Goal: Task Accomplishment & Management: Use online tool/utility

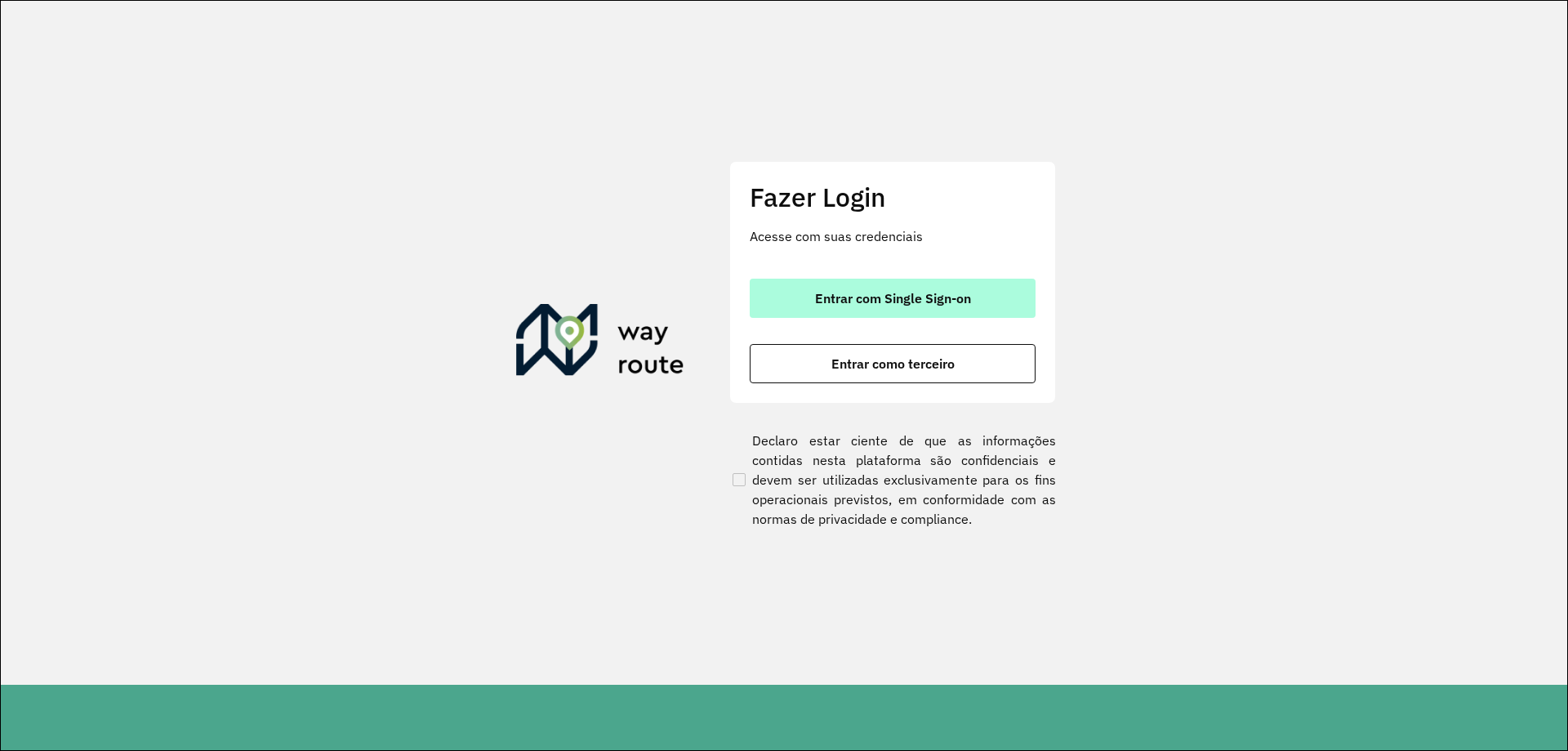
click at [830, 283] on button "Entrar com Single Sign-on" at bounding box center [892, 298] width 286 height 39
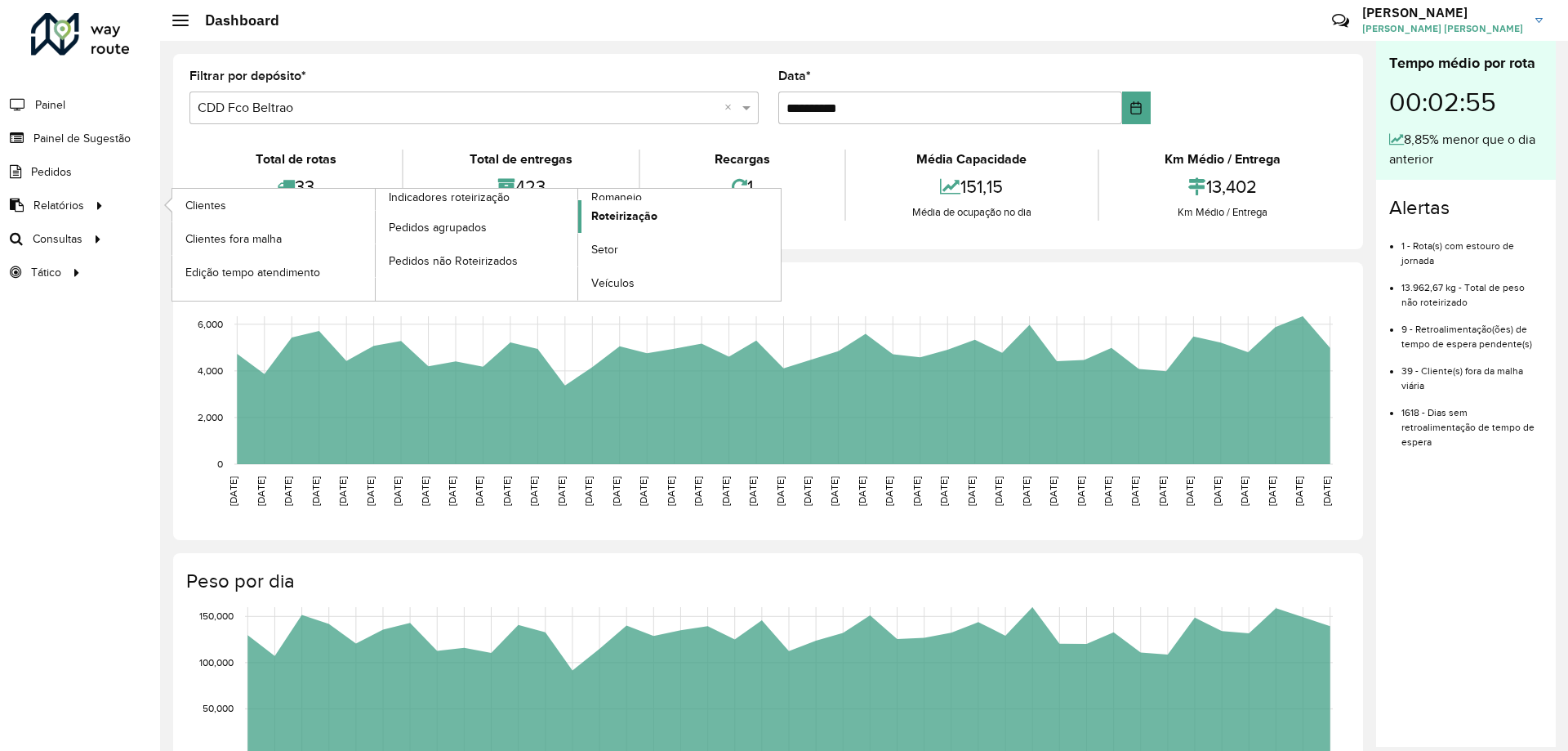
click at [621, 215] on span "Roteirização" at bounding box center [624, 215] width 66 height 17
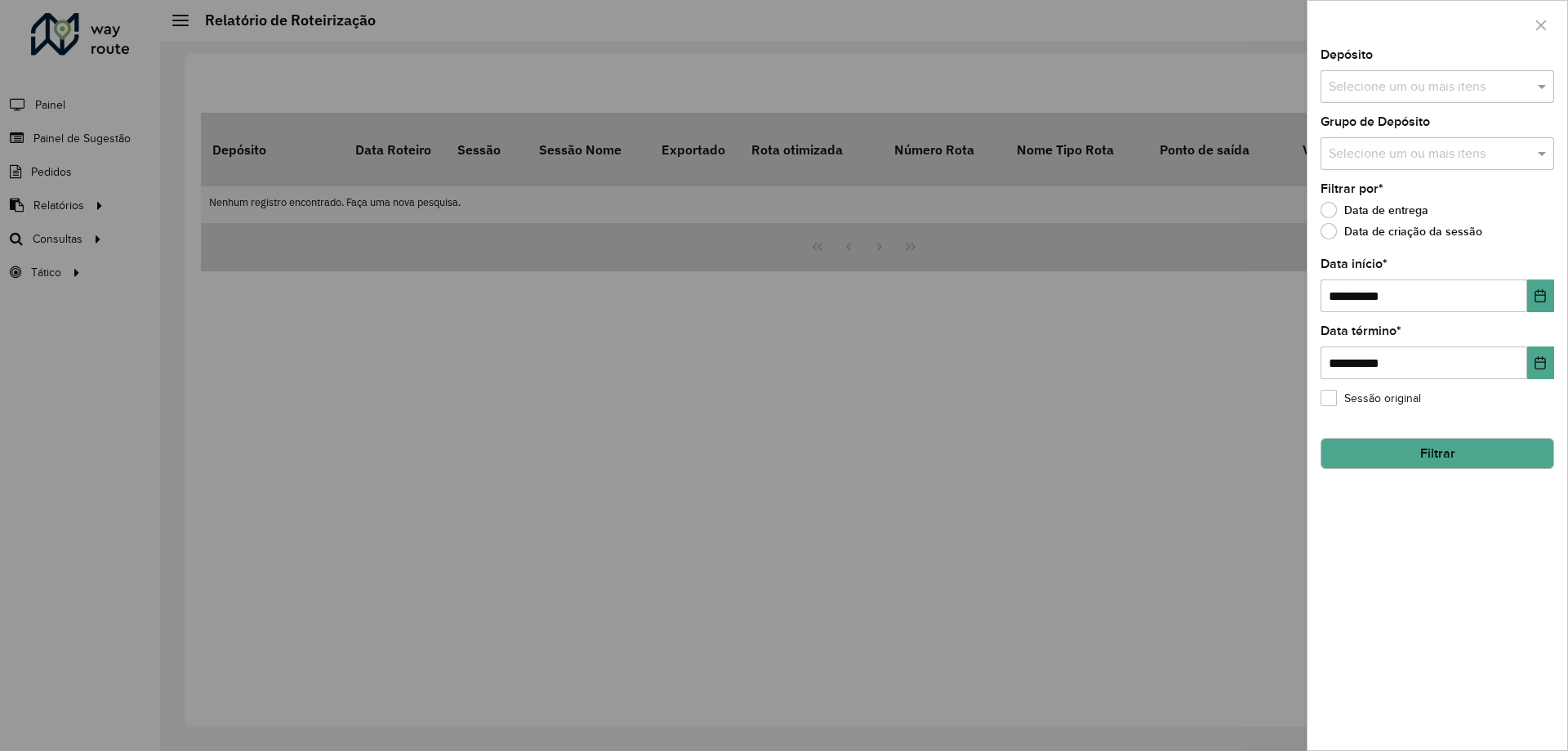
click at [61, 242] on div at bounding box center [784, 376] width 1568 height 751
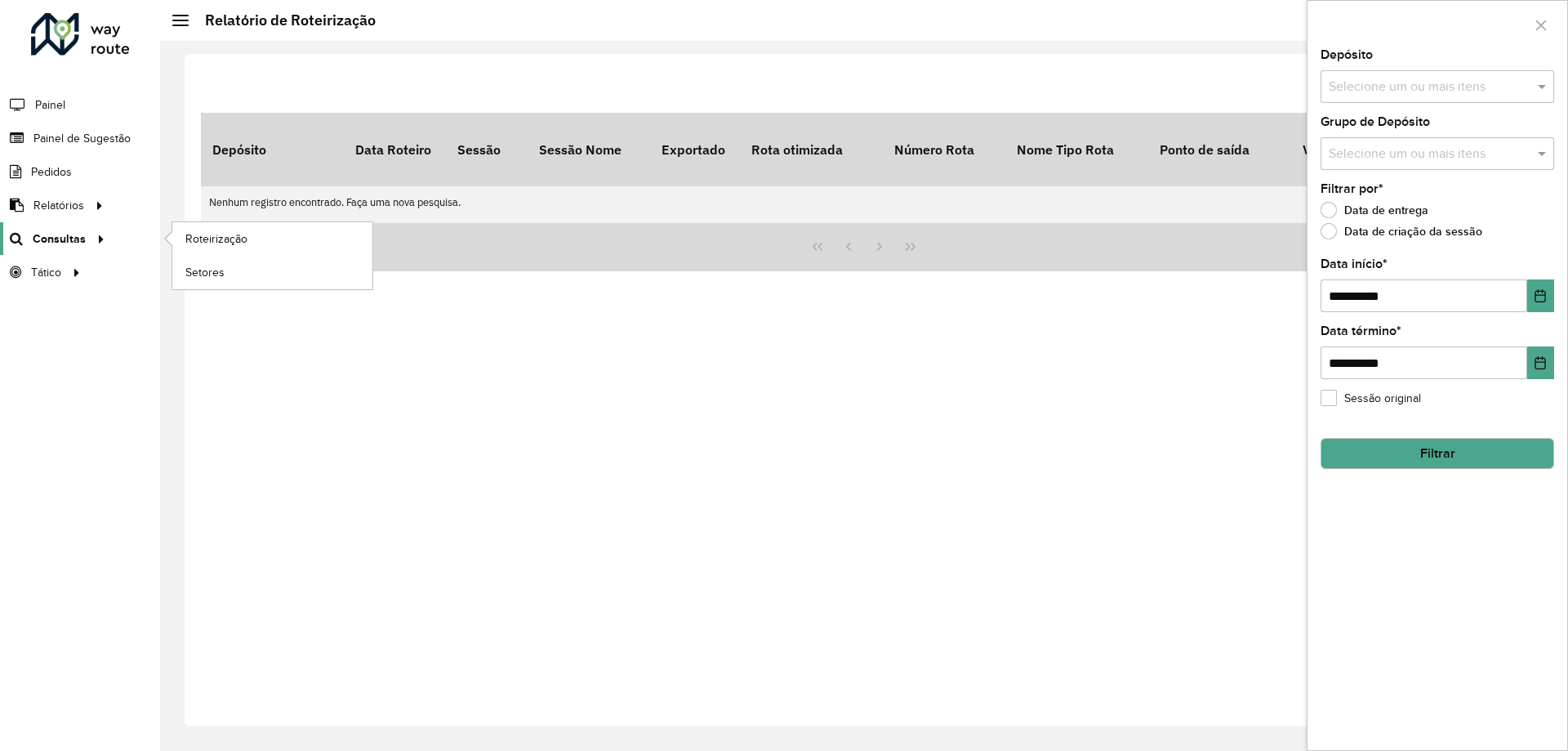
click at [64, 236] on span "Consultas" at bounding box center [59, 238] width 53 height 17
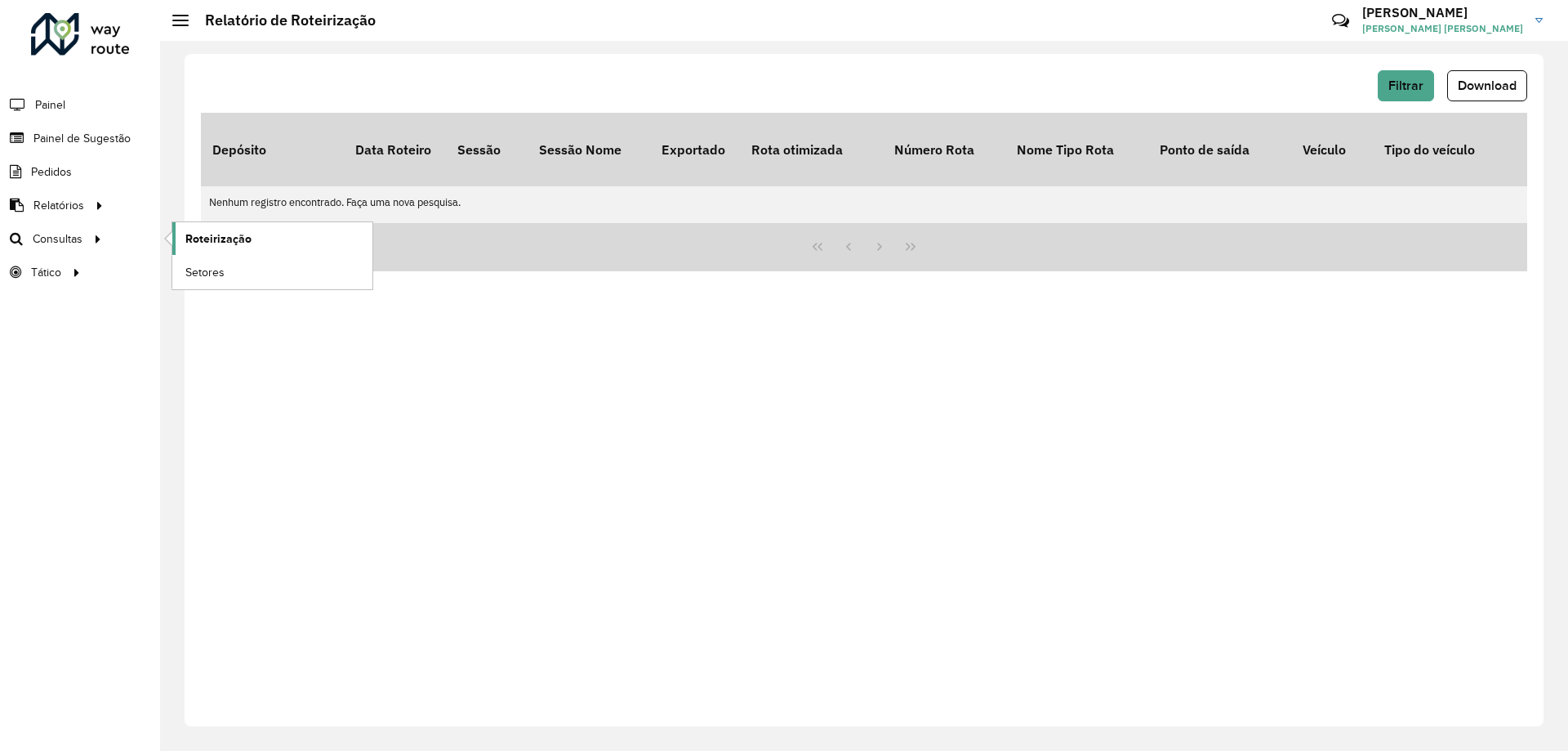
click at [215, 232] on span "Roteirização" at bounding box center [218, 238] width 66 height 17
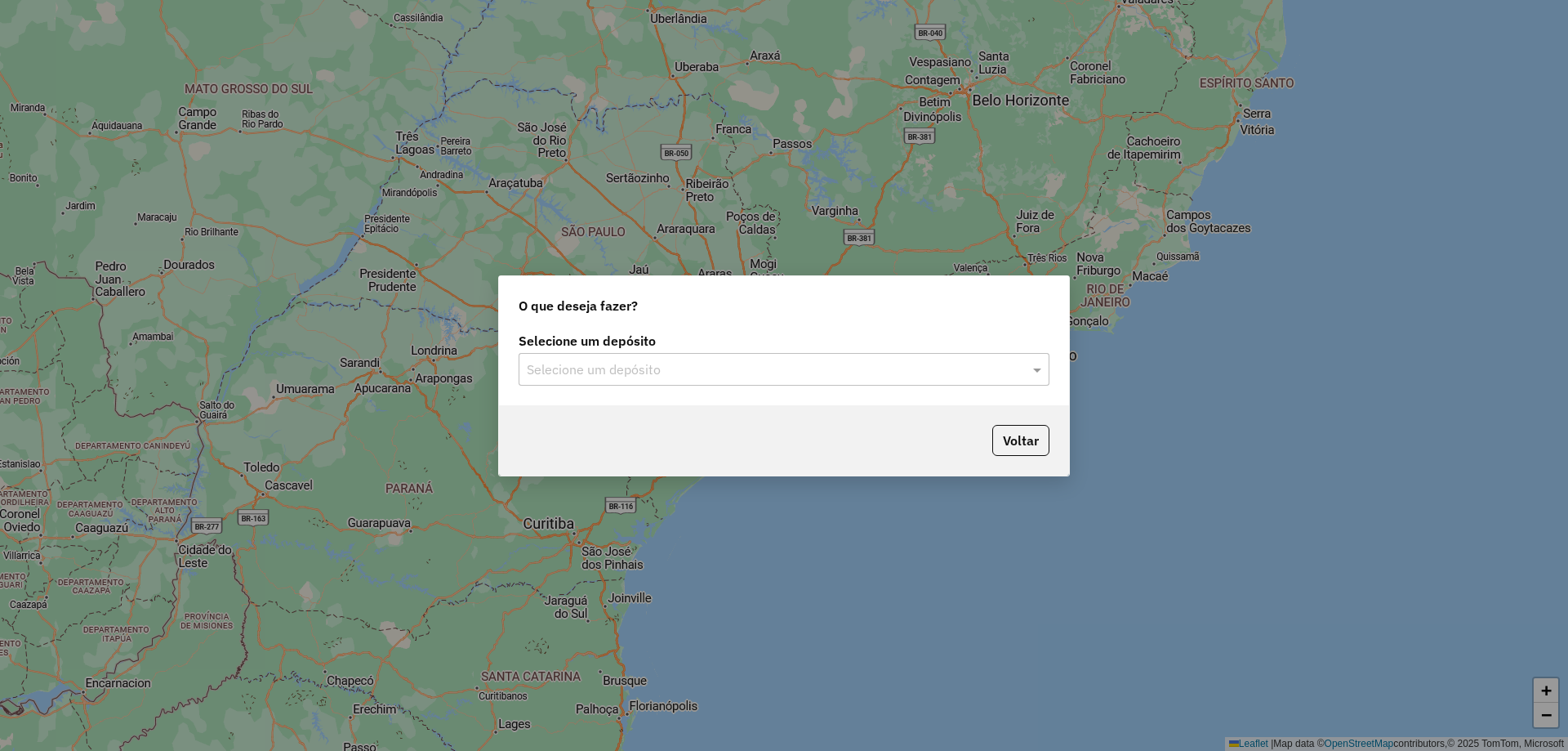
click at [646, 383] on div "Selecione um depósito" at bounding box center [784, 368] width 531 height 33
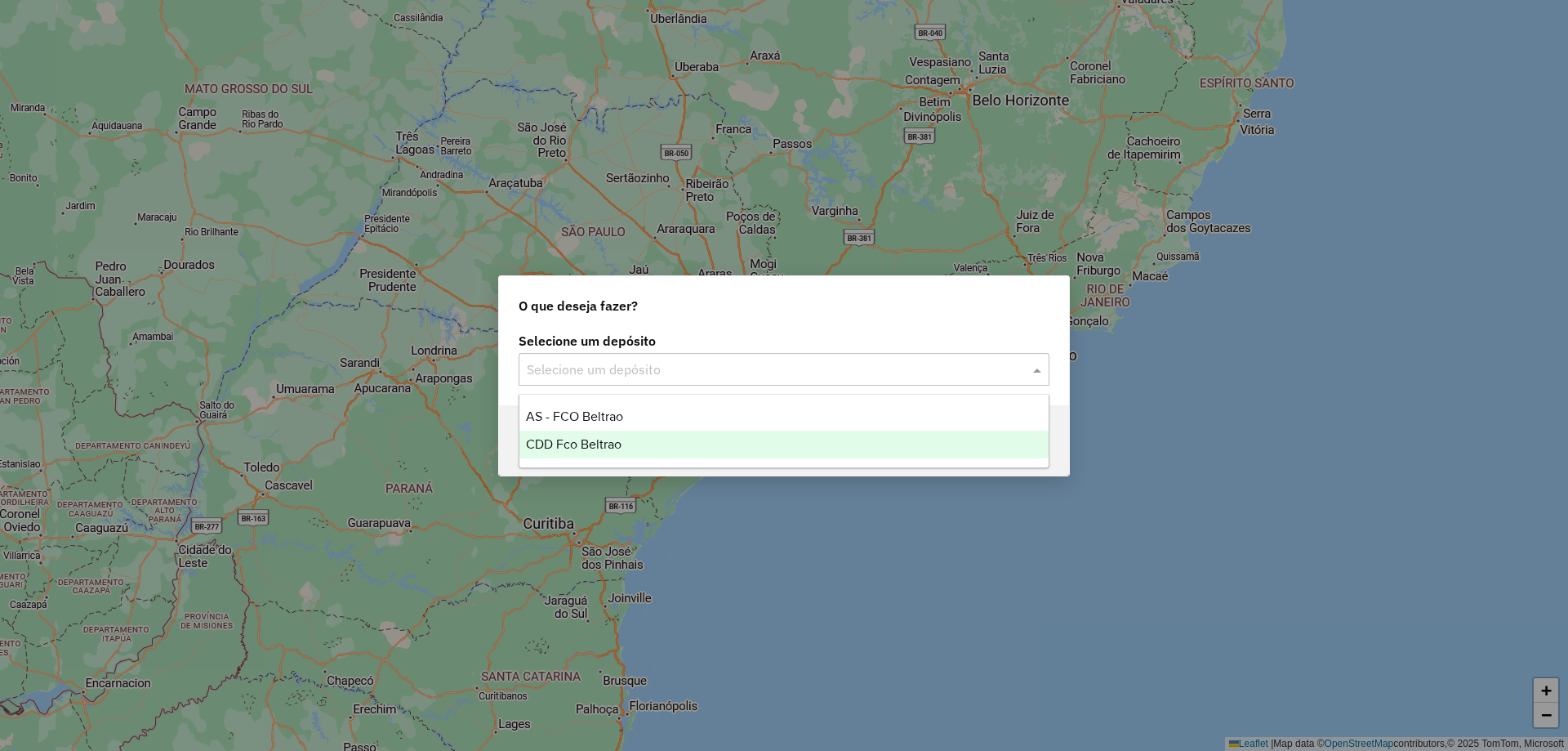
click at [601, 434] on div "CDD Fco Beltrao" at bounding box center [784, 444] width 529 height 27
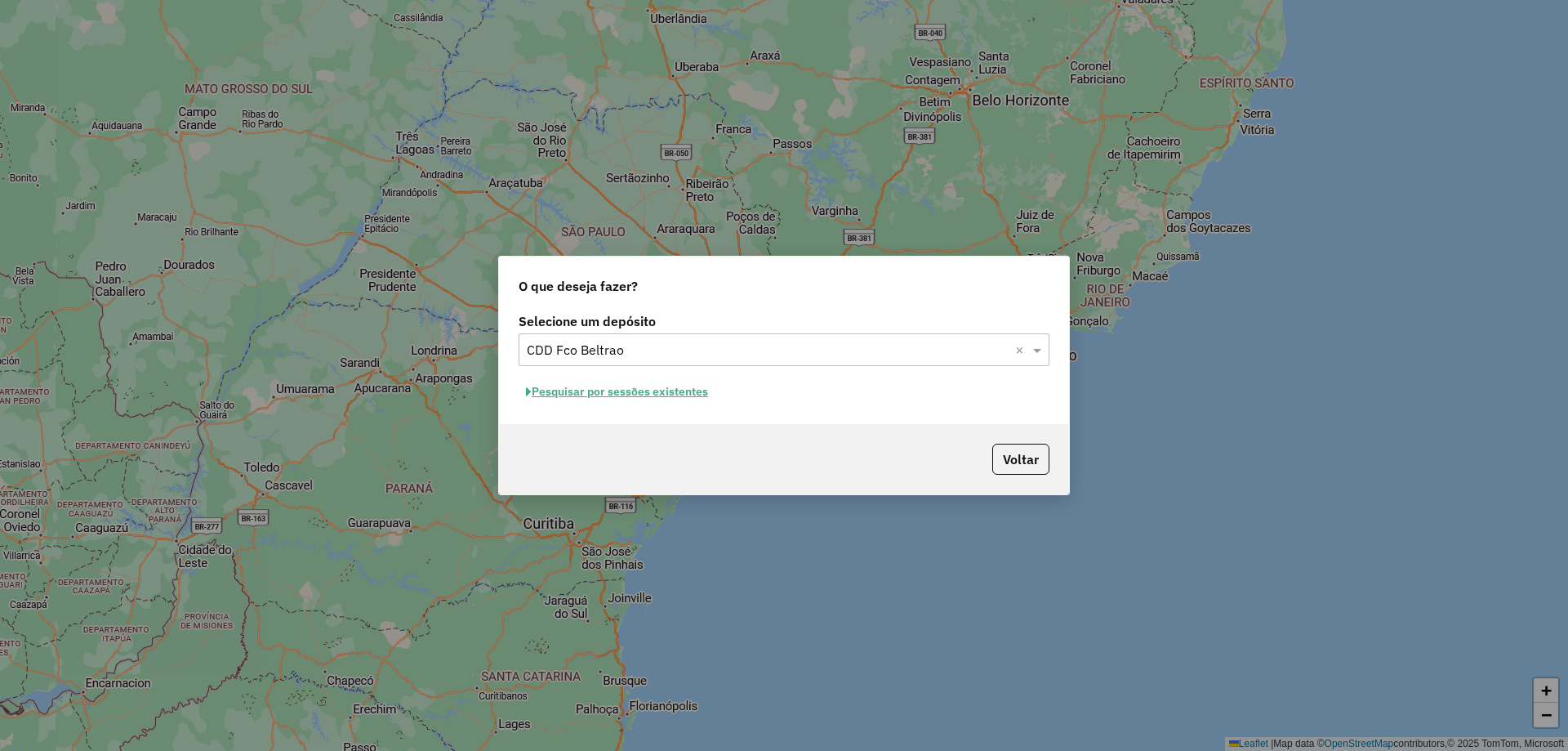
click at [644, 388] on button "Pesquisar por sessões existentes" at bounding box center [617, 391] width 197 height 26
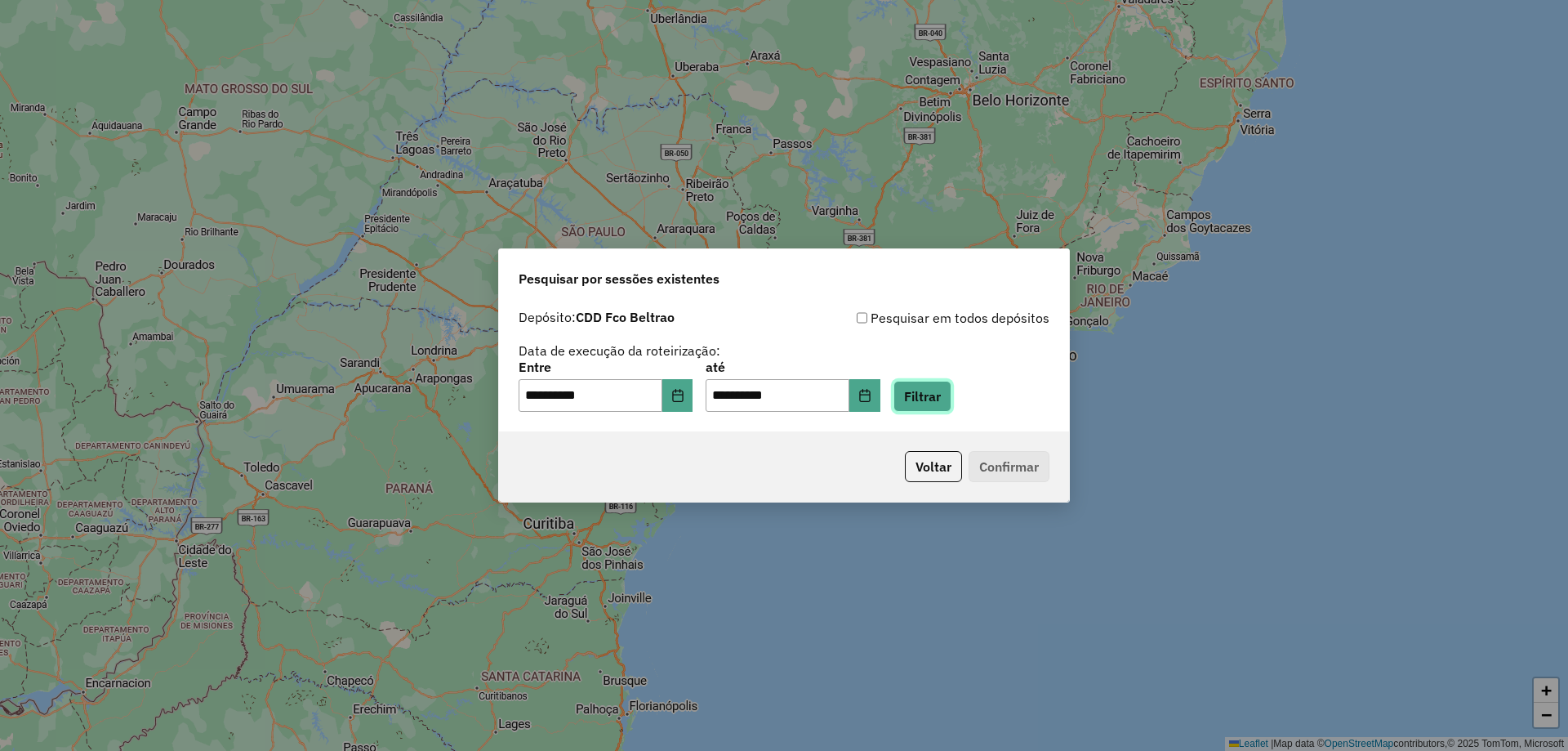
click at [951, 399] on button "Filtrar" at bounding box center [922, 396] width 58 height 31
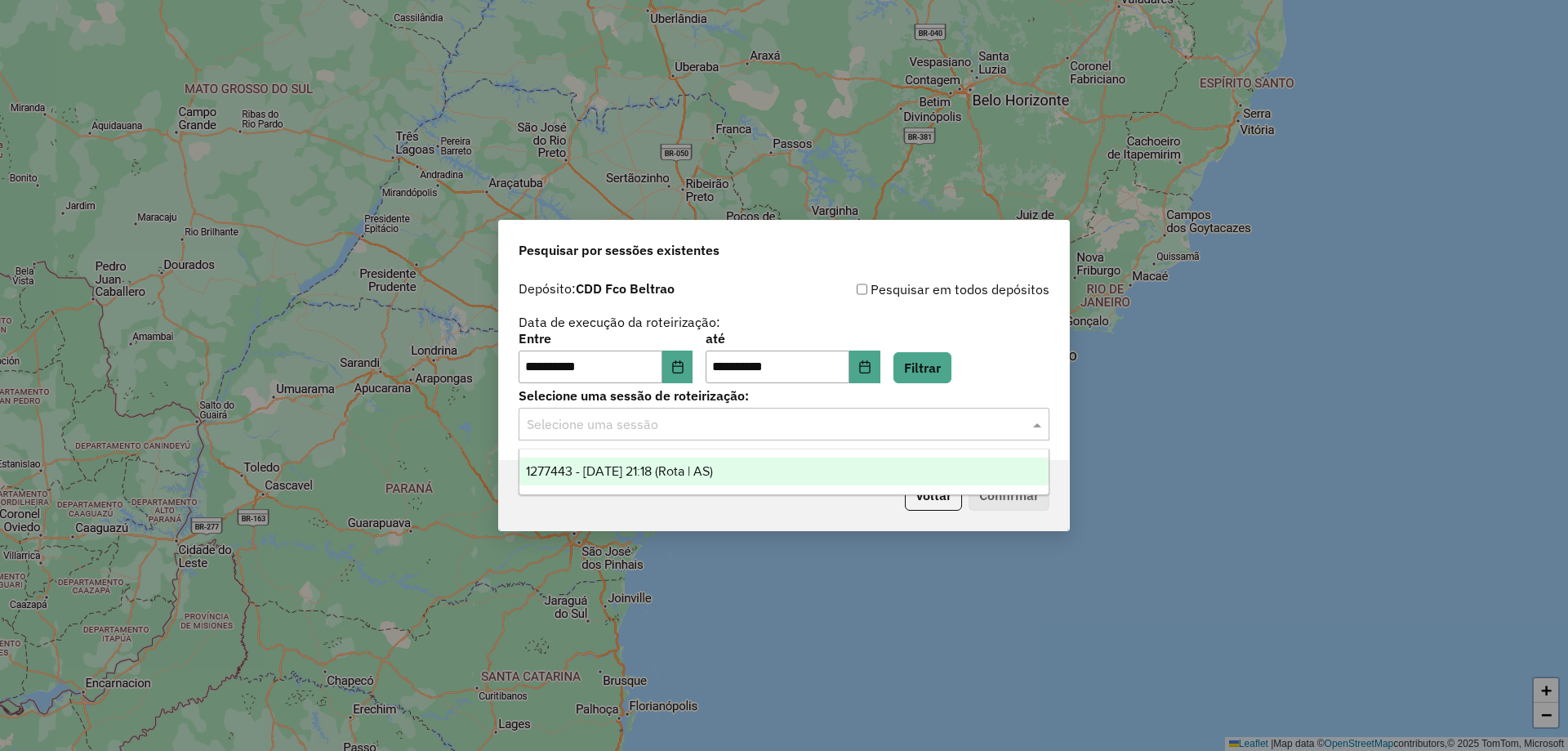
click at [692, 426] on input "text" at bounding box center [768, 425] width 482 height 19
click at [629, 470] on span "1277443 - [DATE] 21:18 (Rota | AS)" at bounding box center [619, 471] width 187 height 14
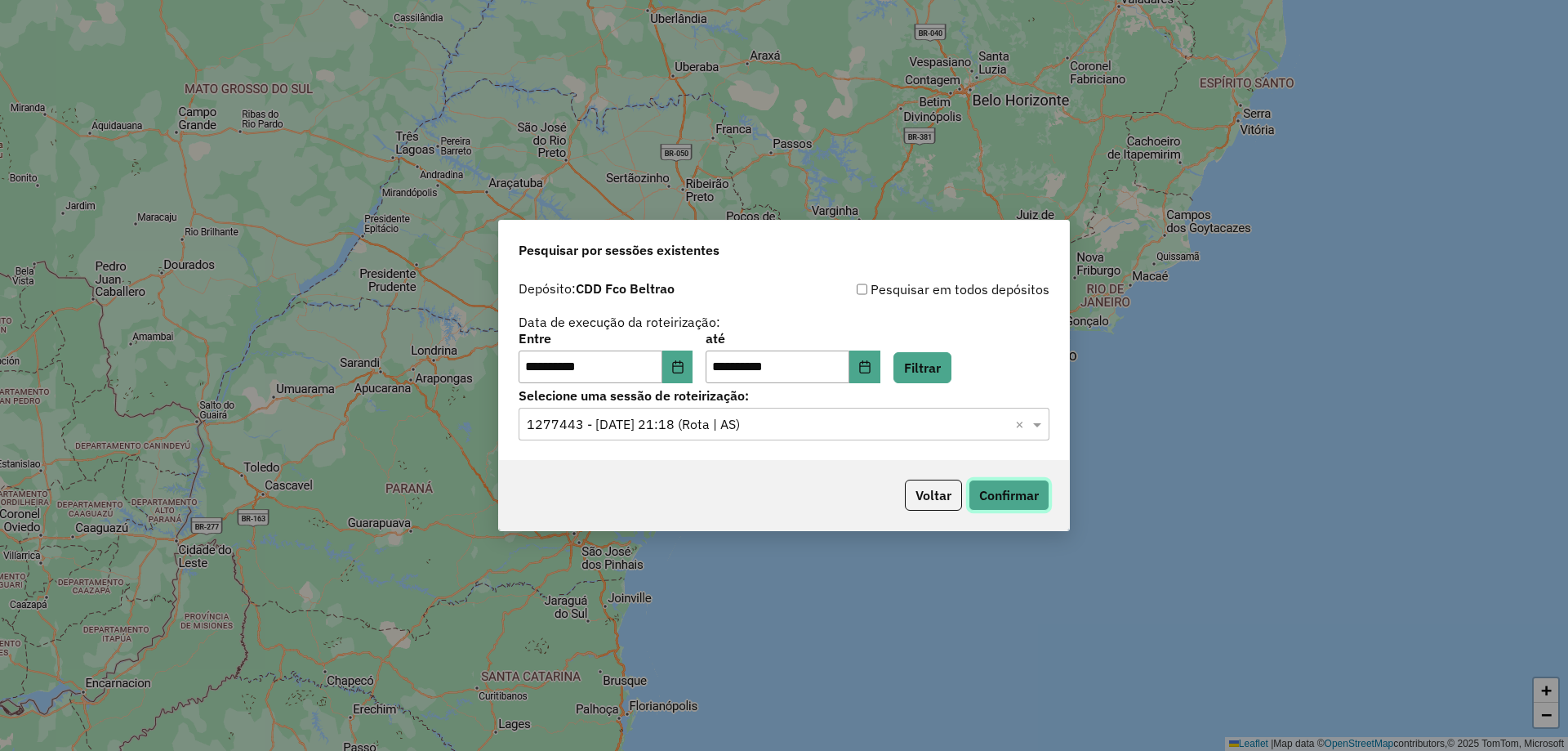
click at [1025, 498] on button "Confirmar" at bounding box center [1008, 494] width 81 height 31
